Goal: Task Accomplishment & Management: Complete application form

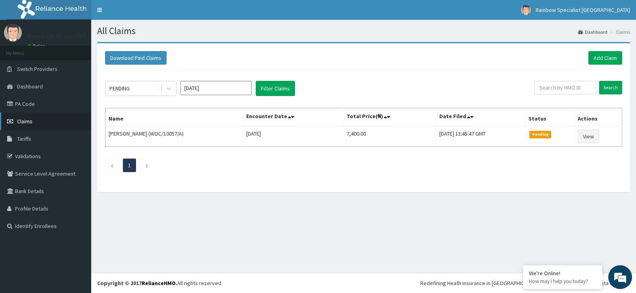
click at [26, 119] on span "Claims" at bounding box center [24, 121] width 15 height 7
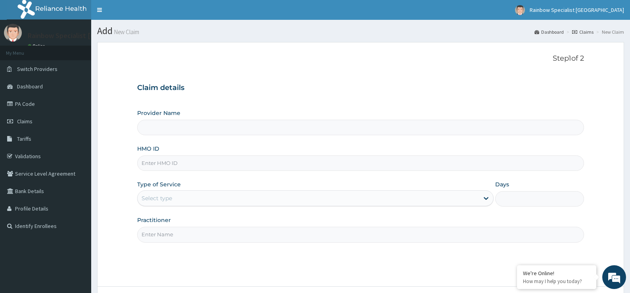
type input "Rainbow Specialist"
click at [170, 164] on input "HMO ID" at bounding box center [360, 162] width 447 height 15
type input "AEN/10274/A"
click at [481, 196] on div at bounding box center [486, 198] width 14 height 14
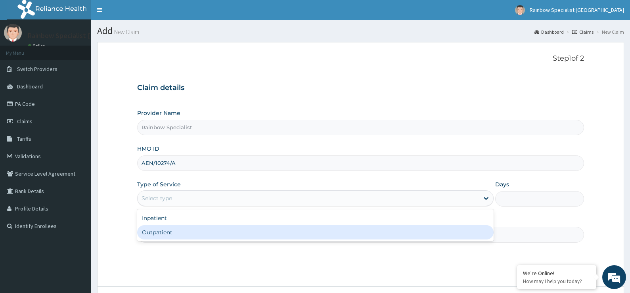
click at [189, 236] on div "Outpatient" at bounding box center [315, 232] width 356 height 14
type input "1"
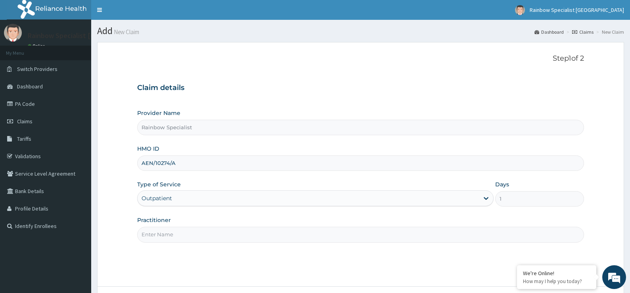
click at [179, 233] on input "Practitioner" at bounding box center [360, 234] width 447 height 15
type input "AGBO ANIKE"
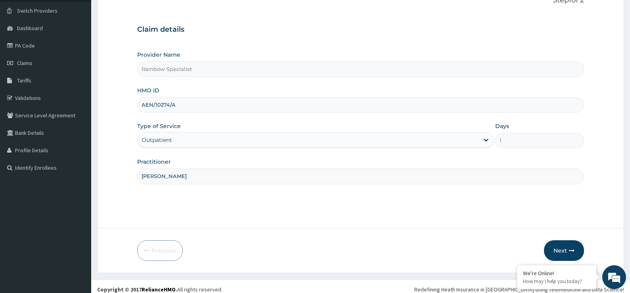
scroll to position [65, 0]
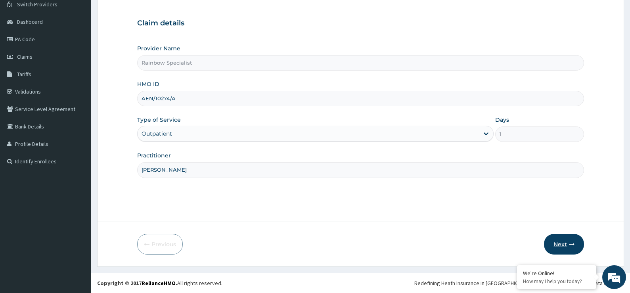
click at [564, 243] on button "Next" at bounding box center [564, 244] width 40 height 21
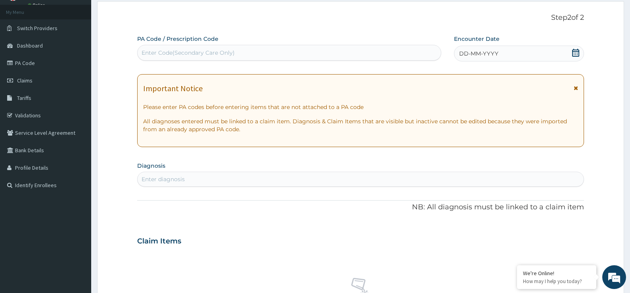
scroll to position [0, 0]
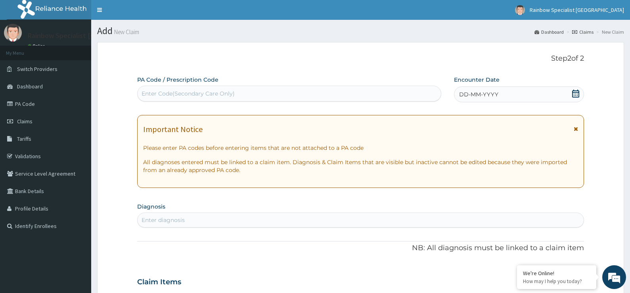
click at [577, 95] on icon at bounding box center [576, 94] width 8 height 8
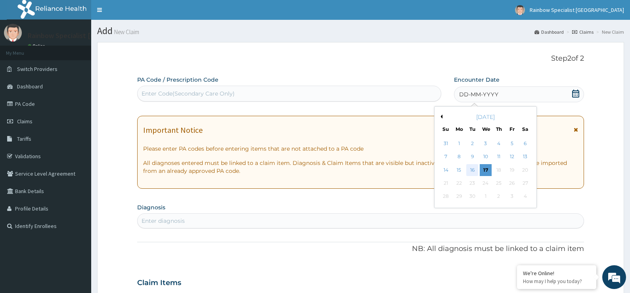
click at [473, 169] on div "16" at bounding box center [472, 170] width 12 height 12
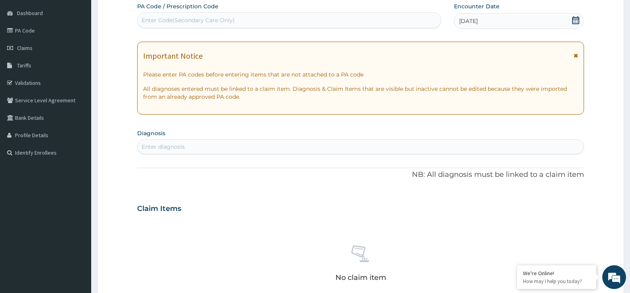
scroll to position [79, 0]
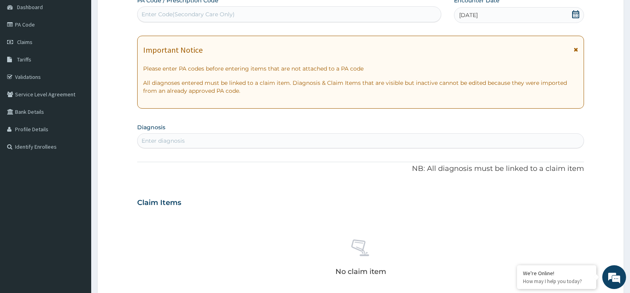
click at [524, 142] on div "Enter diagnosis" at bounding box center [361, 140] width 446 height 13
click at [159, 137] on div "Enter diagnosis" at bounding box center [163, 141] width 43 height 8
type input "MALARIA"
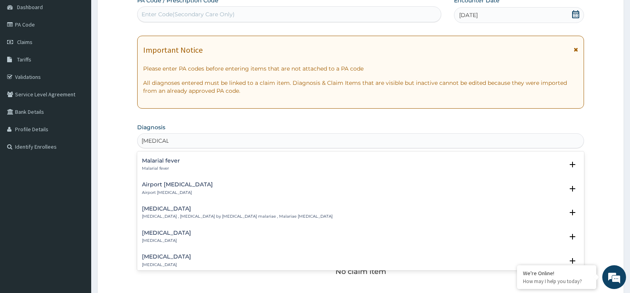
scroll to position [0, 0]
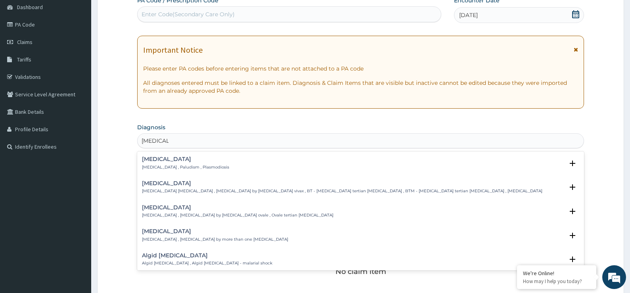
click at [166, 165] on p "Malaria , Paludism , Plasmodiosis" at bounding box center [185, 168] width 87 height 6
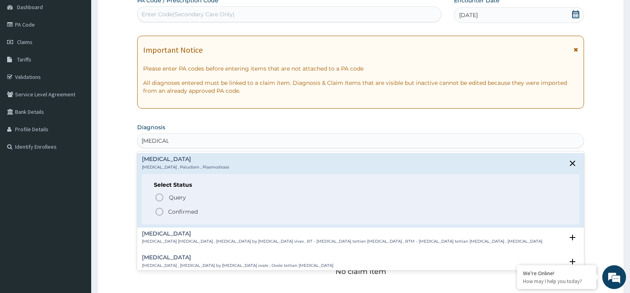
click at [158, 211] on icon "status option filled" at bounding box center [160, 212] width 10 height 10
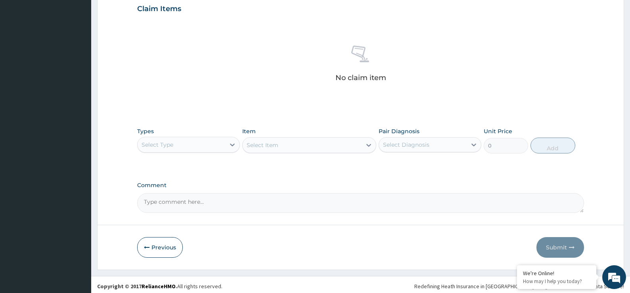
scroll to position [279, 0]
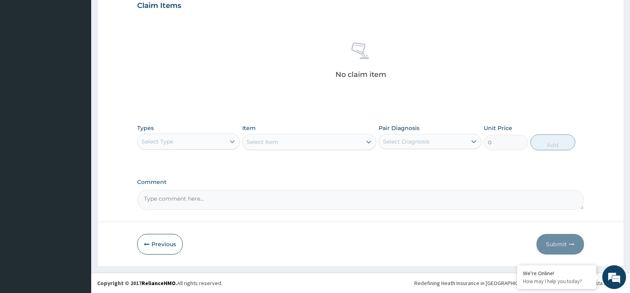
click at [231, 142] on icon at bounding box center [232, 141] width 5 height 3
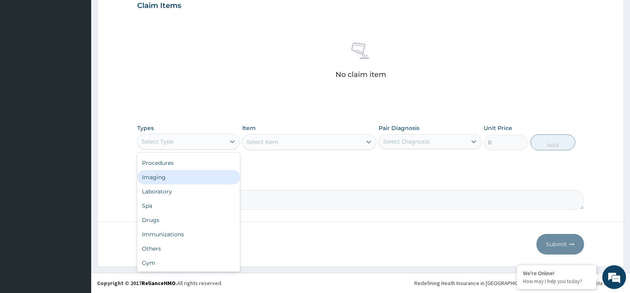
scroll to position [0, 0]
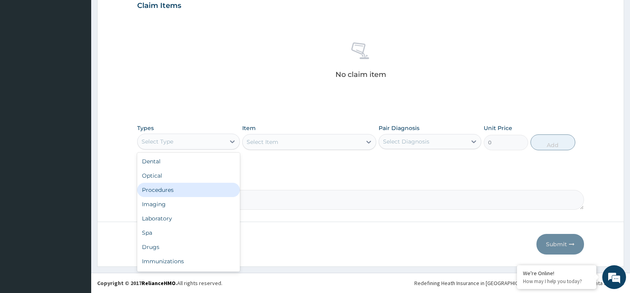
click at [168, 191] on div "Procedures" at bounding box center [188, 190] width 103 height 14
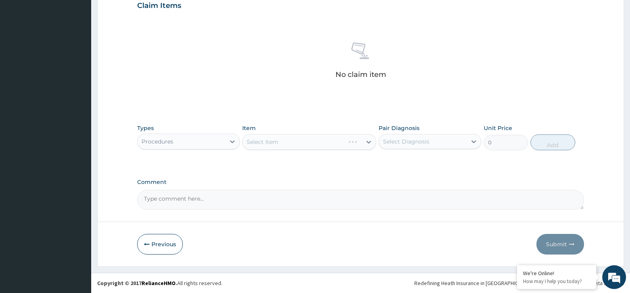
click at [368, 138] on div "Select Item" at bounding box center [309, 142] width 134 height 16
click at [369, 143] on div "Select Item" at bounding box center [309, 142] width 134 height 16
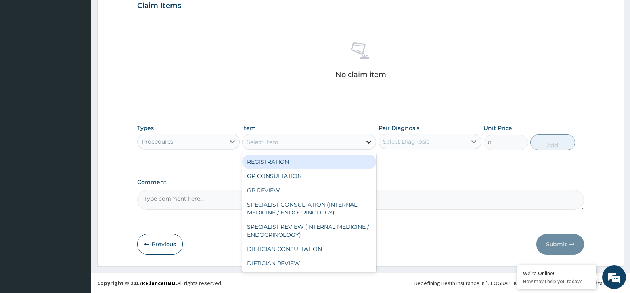
click at [371, 143] on icon at bounding box center [369, 142] width 8 height 8
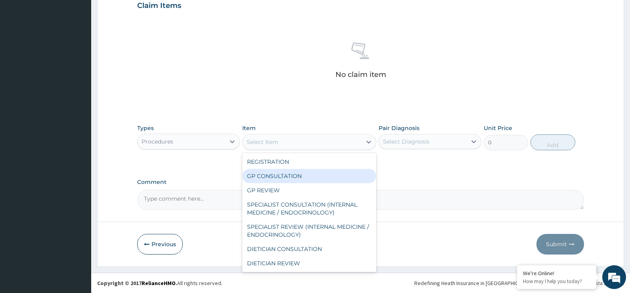
click at [307, 175] on div "GP CONSULTATION" at bounding box center [309, 176] width 134 height 14
type input "5000"
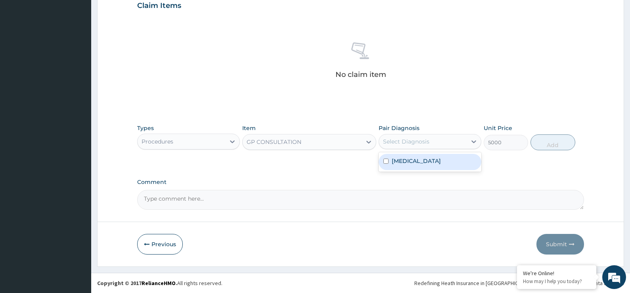
click at [465, 141] on div "Select Diagnosis" at bounding box center [423, 141] width 88 height 13
click at [388, 162] on input "checkbox" at bounding box center [385, 161] width 5 height 5
checkbox input "true"
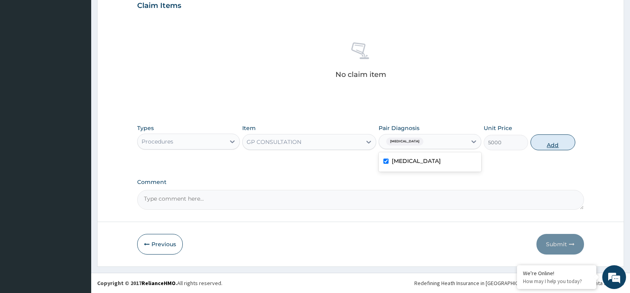
click at [557, 142] on button "Add" at bounding box center [552, 142] width 45 height 16
type input "0"
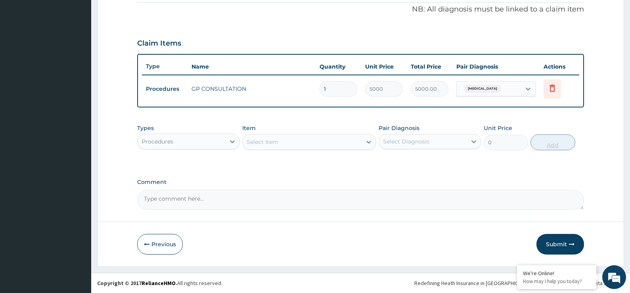
scroll to position [241, 0]
click at [233, 142] on icon at bounding box center [232, 141] width 5 height 3
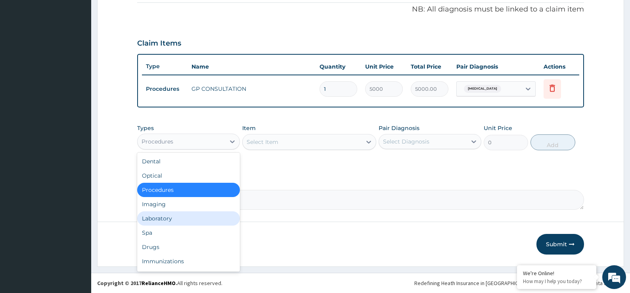
drag, startPoint x: 179, startPoint y: 216, endPoint x: 184, endPoint y: 209, distance: 8.2
click at [179, 214] on div "Laboratory" at bounding box center [188, 218] width 103 height 14
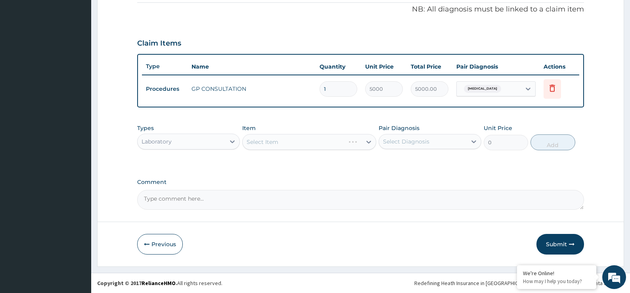
click at [377, 142] on div "Types option Laboratory, selected. Select is focused ,type to refine list, pres…" at bounding box center [360, 137] width 447 height 34
click at [367, 142] on icon at bounding box center [369, 142] width 8 height 8
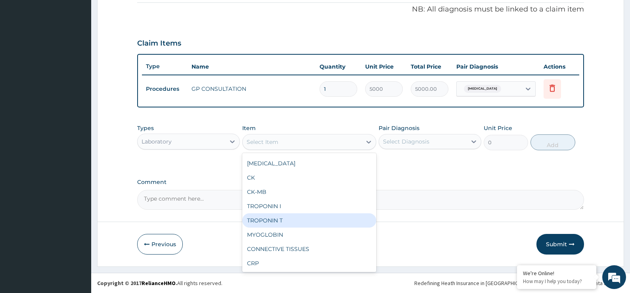
scroll to position [669, 0]
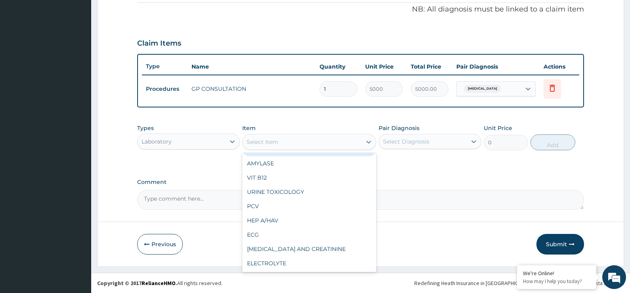
click at [265, 141] on div "Select Item" at bounding box center [263, 142] width 32 height 8
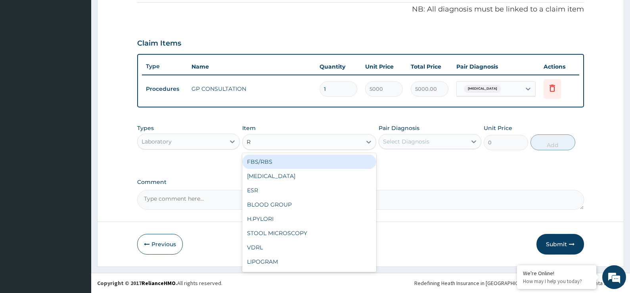
type input "RA"
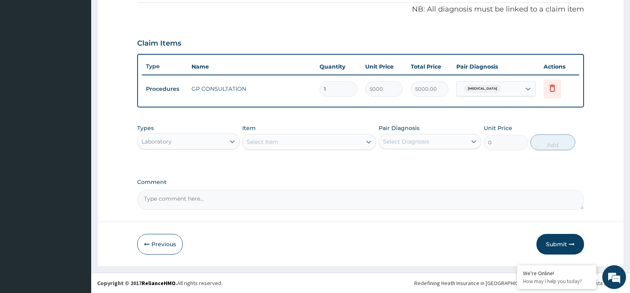
drag, startPoint x: 256, startPoint y: 138, endPoint x: 241, endPoint y: 139, distance: 15.1
click at [241, 139] on div "Types Laboratory Item option GP CONSULTATION, selected. Select is focused ,type…" at bounding box center [360, 137] width 447 height 34
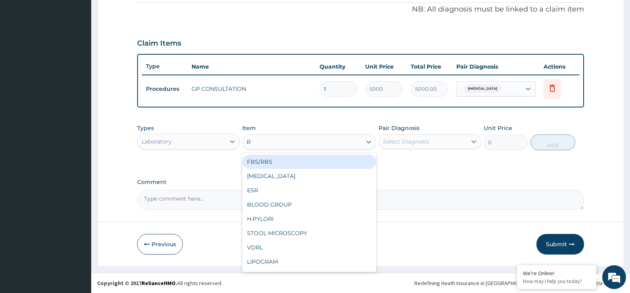
type input "RB"
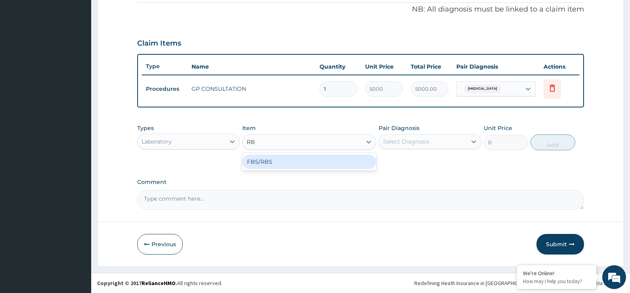
click at [258, 161] on div "FBS/RBS" at bounding box center [309, 162] width 134 height 14
type input "2400"
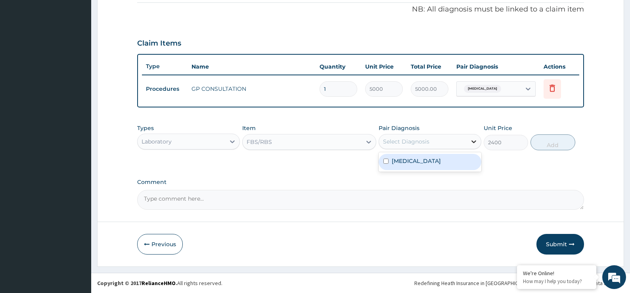
click at [470, 141] on icon at bounding box center [474, 142] width 8 height 8
click at [404, 161] on label "Malaria" at bounding box center [416, 161] width 49 height 8
checkbox input "true"
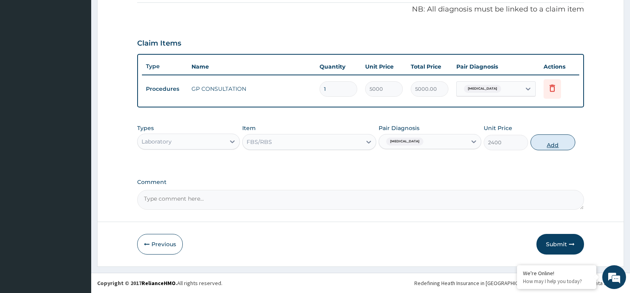
click at [560, 142] on button "Add" at bounding box center [552, 142] width 45 height 16
type input "0"
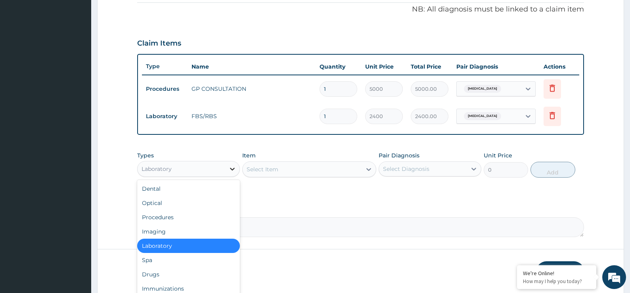
click at [234, 170] on icon at bounding box center [232, 169] width 8 height 8
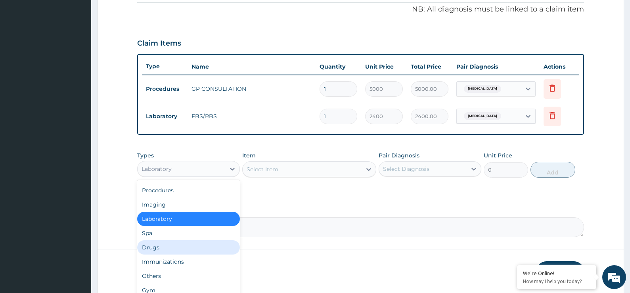
click at [163, 247] on div "Drugs" at bounding box center [188, 247] width 103 height 14
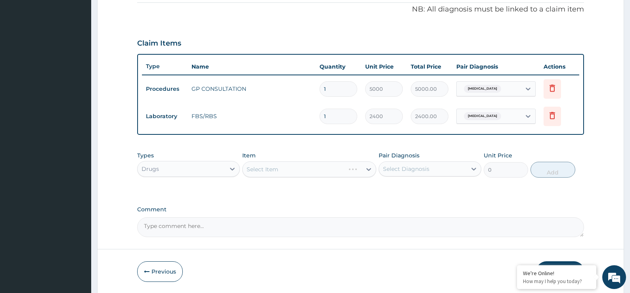
click at [365, 169] on div "Select Item" at bounding box center [309, 169] width 134 height 16
click at [369, 170] on icon at bounding box center [368, 169] width 5 height 3
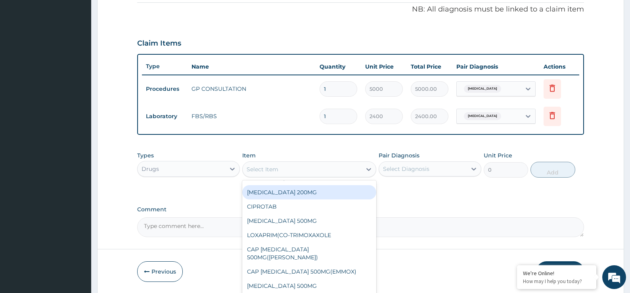
scroll to position [0, 0]
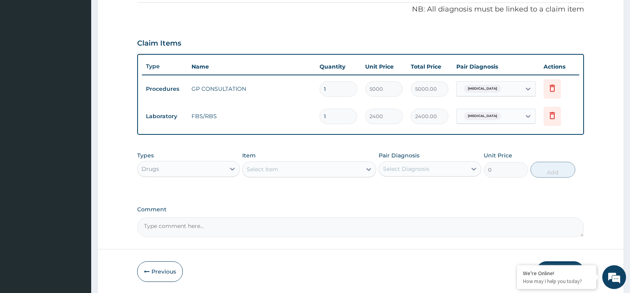
click at [261, 170] on div "Select Item" at bounding box center [263, 169] width 32 height 8
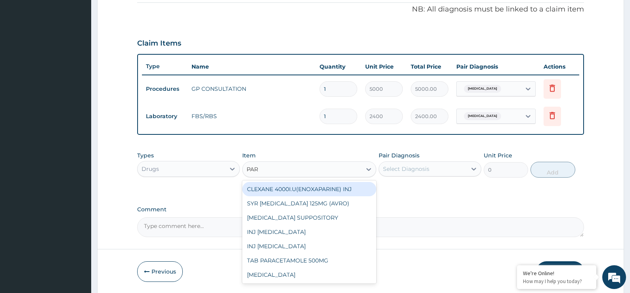
type input "PAR"
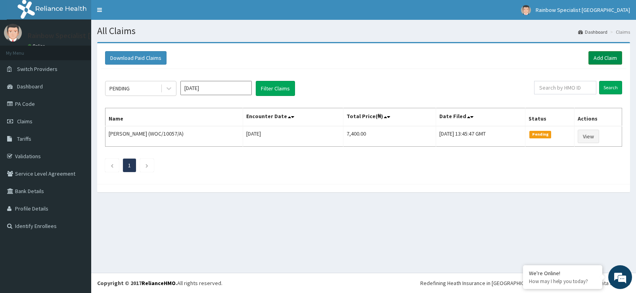
click at [609, 57] on link "Add Claim" at bounding box center [605, 57] width 34 height 13
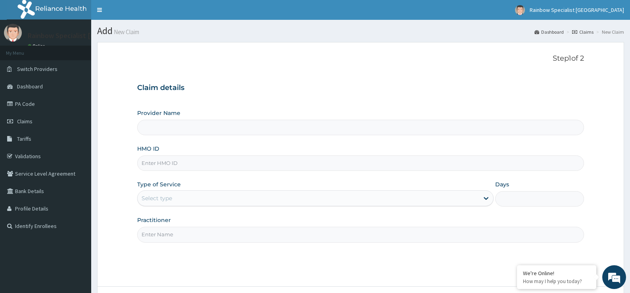
type input "Rainbow Specialist"
click at [172, 161] on input "HMO ID" at bounding box center [360, 162] width 447 height 15
type input "GGX/10005/A"
click at [489, 200] on icon at bounding box center [486, 198] width 8 height 8
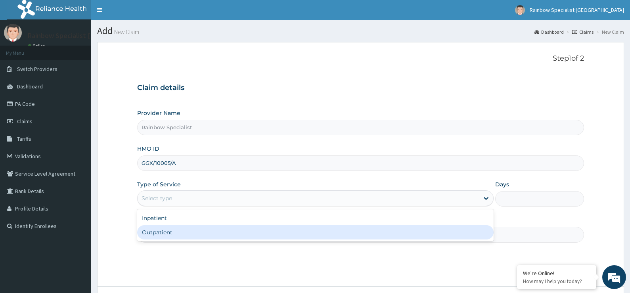
click at [222, 237] on div "Outpatient" at bounding box center [315, 232] width 356 height 14
type input "1"
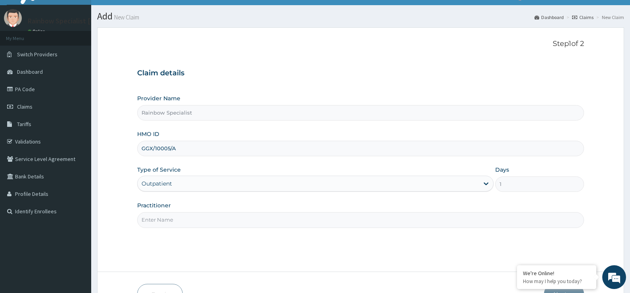
scroll to position [40, 0]
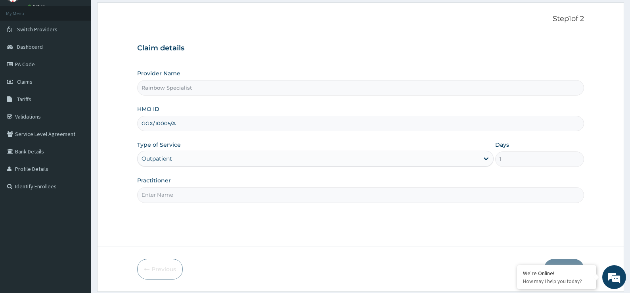
click at [193, 199] on input "Practitioner" at bounding box center [360, 194] width 447 height 15
type input "[PERSON_NAME]"
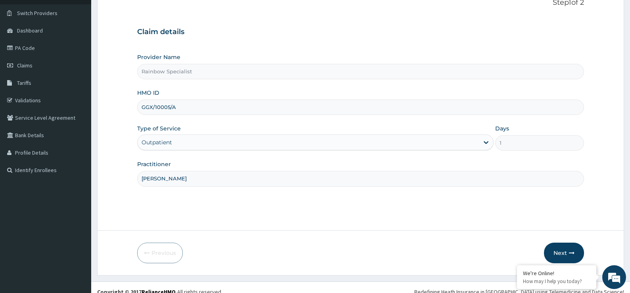
scroll to position [65, 0]
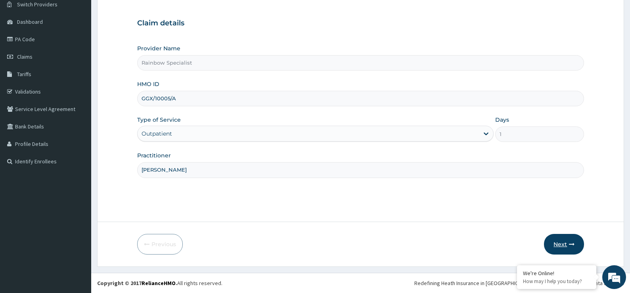
click at [566, 241] on button "Next" at bounding box center [564, 244] width 40 height 21
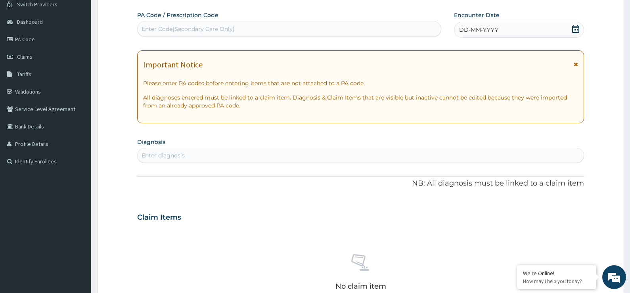
click at [577, 25] on icon at bounding box center [576, 29] width 8 height 8
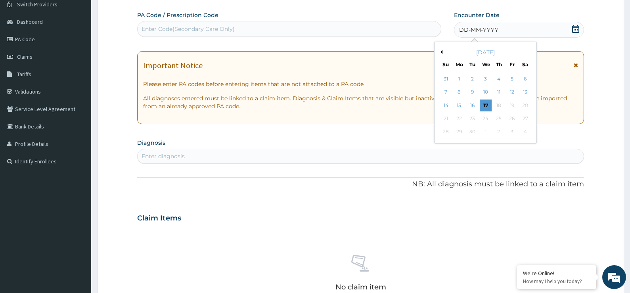
click at [473, 103] on div "16" at bounding box center [472, 105] width 12 height 12
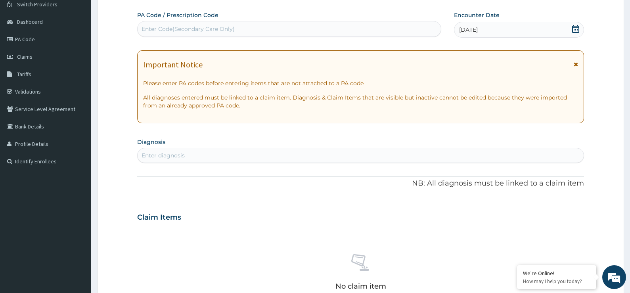
click at [216, 153] on div "Enter diagnosis" at bounding box center [361, 155] width 446 height 13
drag, startPoint x: 163, startPoint y: 152, endPoint x: 157, endPoint y: 153, distance: 5.2
click at [157, 153] on input "WELLN" at bounding box center [153, 155] width 22 height 8
type input "WELL"
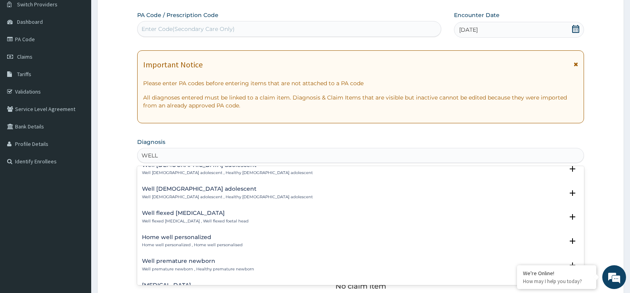
scroll to position [753, 0]
